Goal: Information Seeking & Learning: Learn about a topic

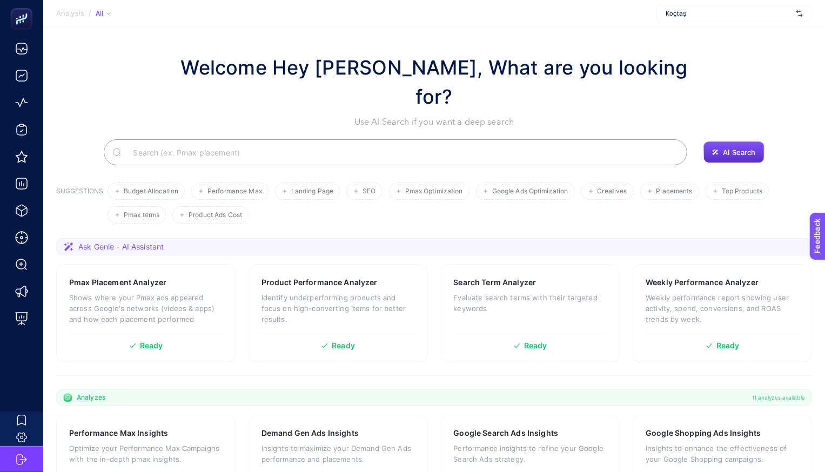
click at [695, 21] on div "Koçtaş" at bounding box center [734, 13] width 156 height 17
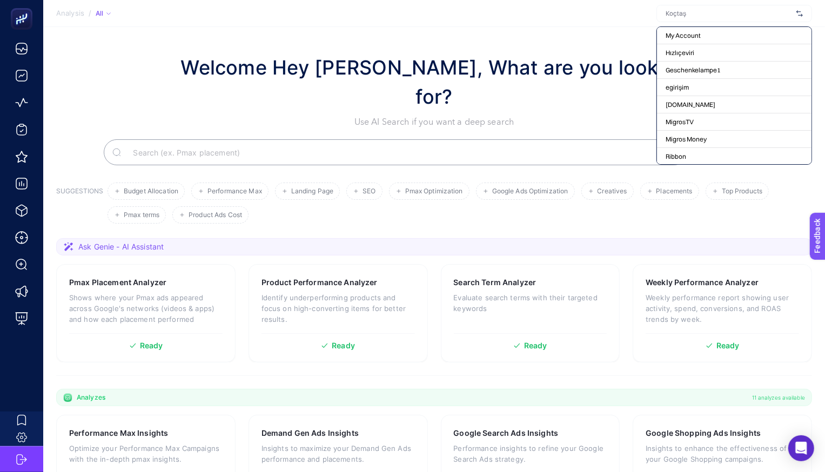
click at [558, 64] on h1 "Welcome Hey [PERSON_NAME], What are you looking for?" at bounding box center [434, 82] width 529 height 58
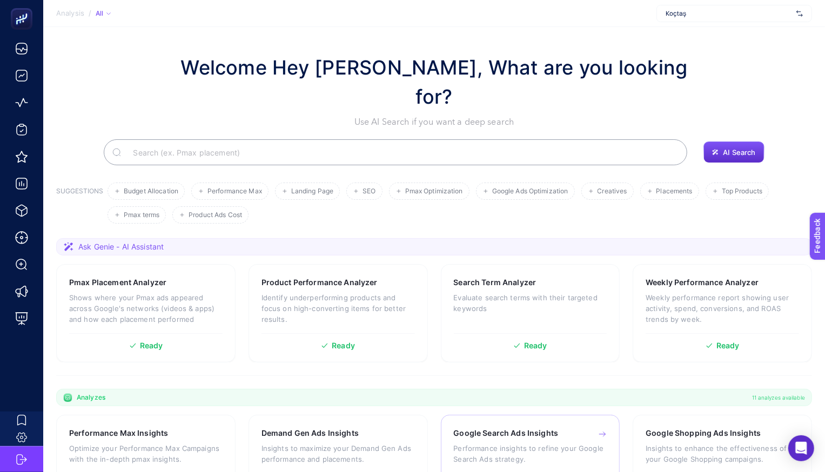
click at [498, 428] on h3 "Google Search Ads Insights" at bounding box center [506, 433] width 105 height 11
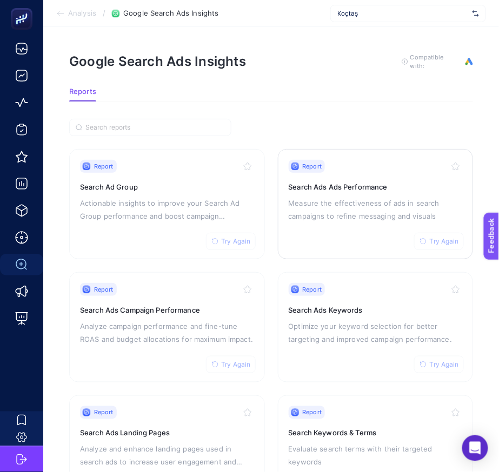
click at [329, 197] on p "Measure the effectiveness of ads in search campaigns to refine messaging and vi…" at bounding box center [375, 210] width 174 height 26
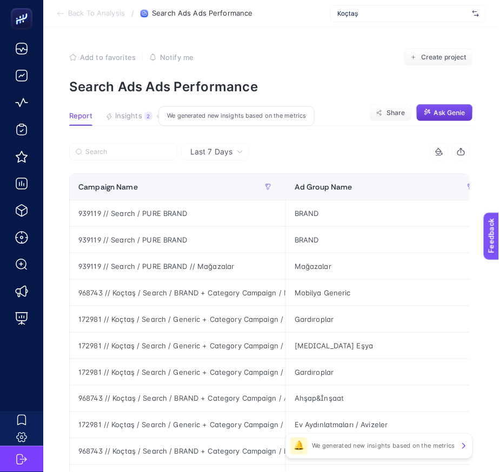
click at [441, 109] on span "Ask Genie" at bounding box center [449, 113] width 31 height 9
